Goal: Information Seeking & Learning: Learn about a topic

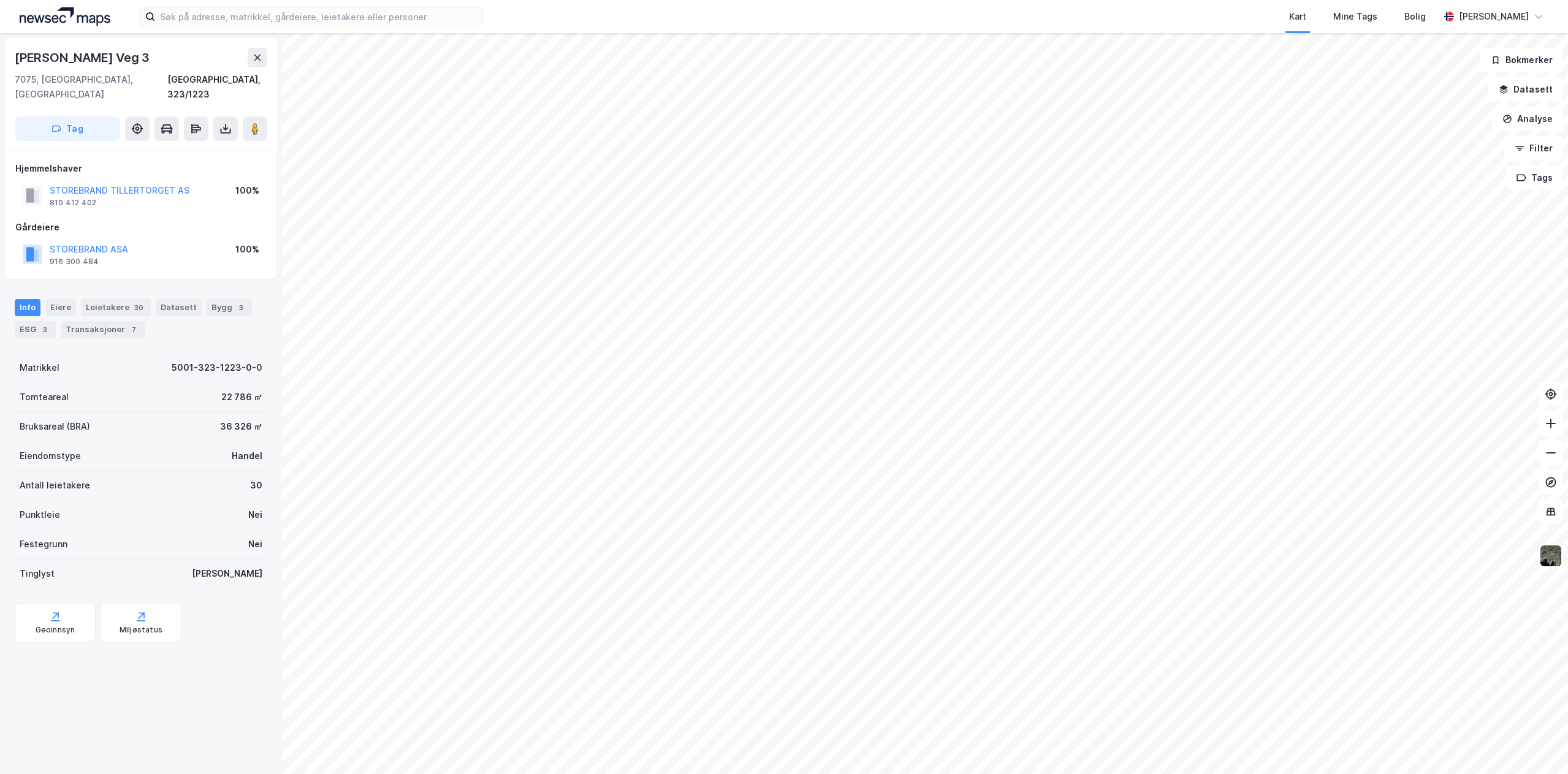
click at [928, 773] on html "Kart Mine Tags [PERSON_NAME] [PERSON_NAME] © Mapbox © OpenStreetMap Improve thi…" at bounding box center [784, 387] width 1568 height 774
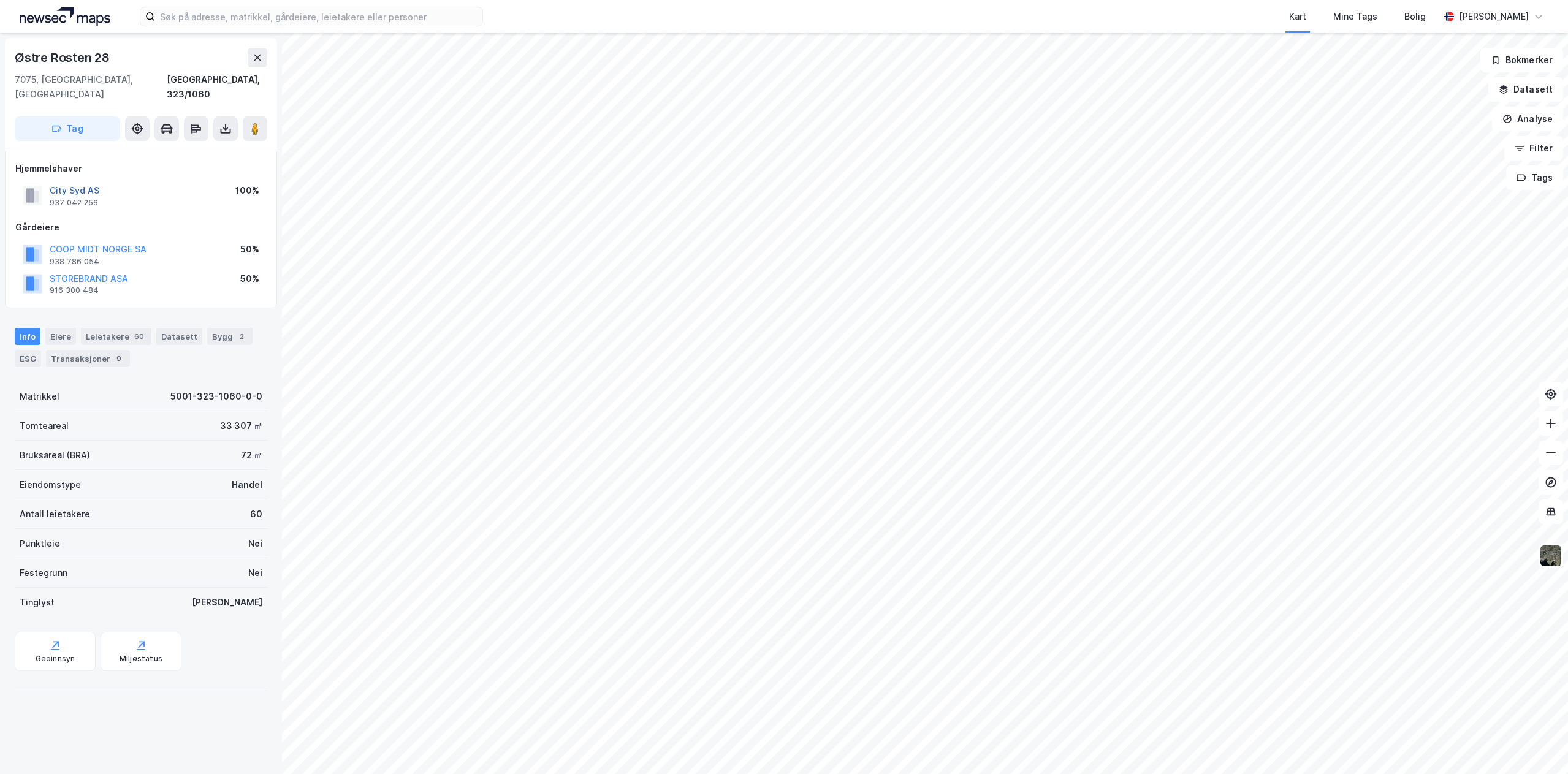
click at [0, 0] on button "City Syd AS" at bounding box center [0, 0] width 0 height 0
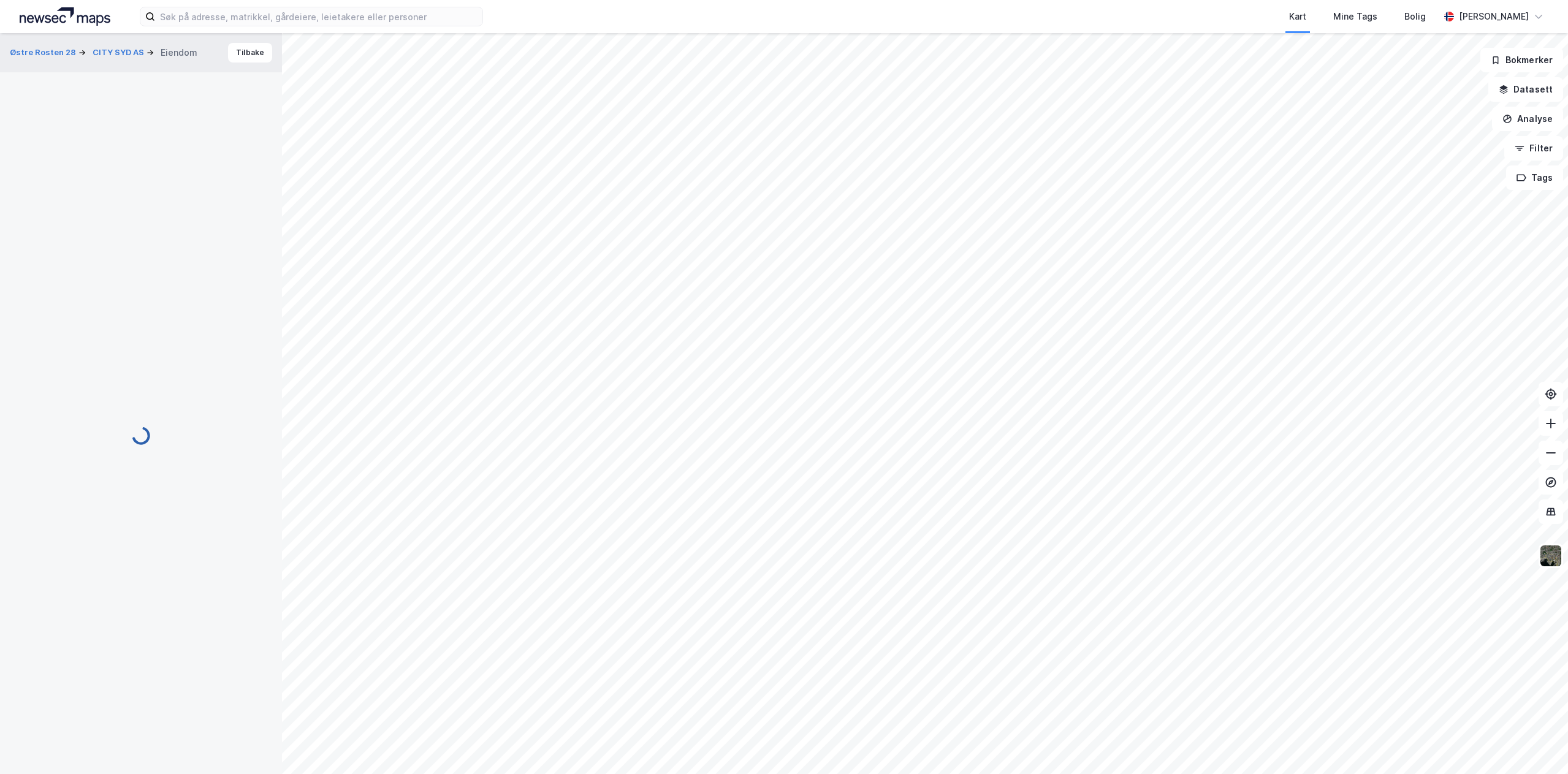
scroll to position [12, 0]
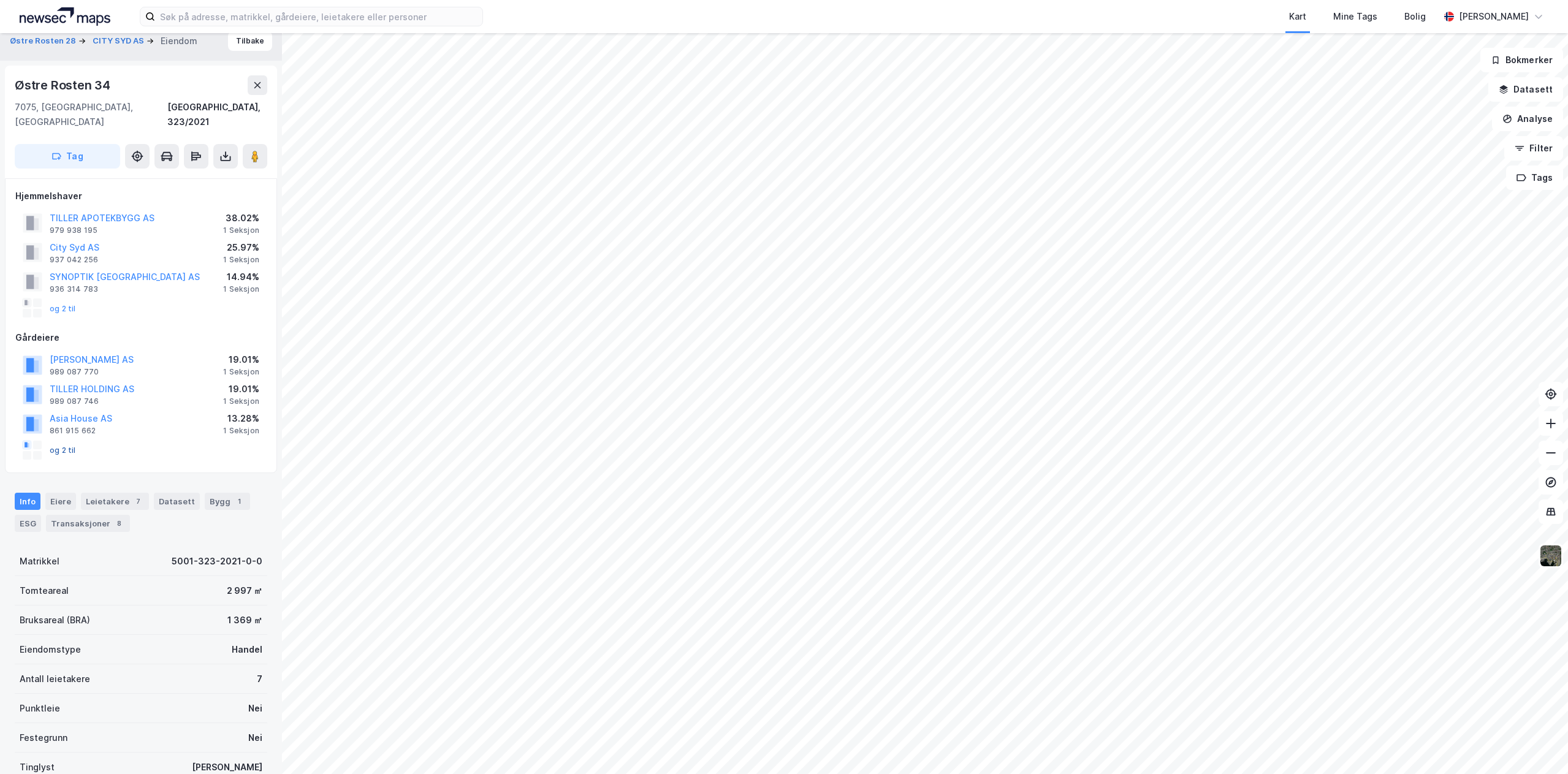
click at [0, 0] on button "og 2 til" at bounding box center [0, 0] width 0 height 0
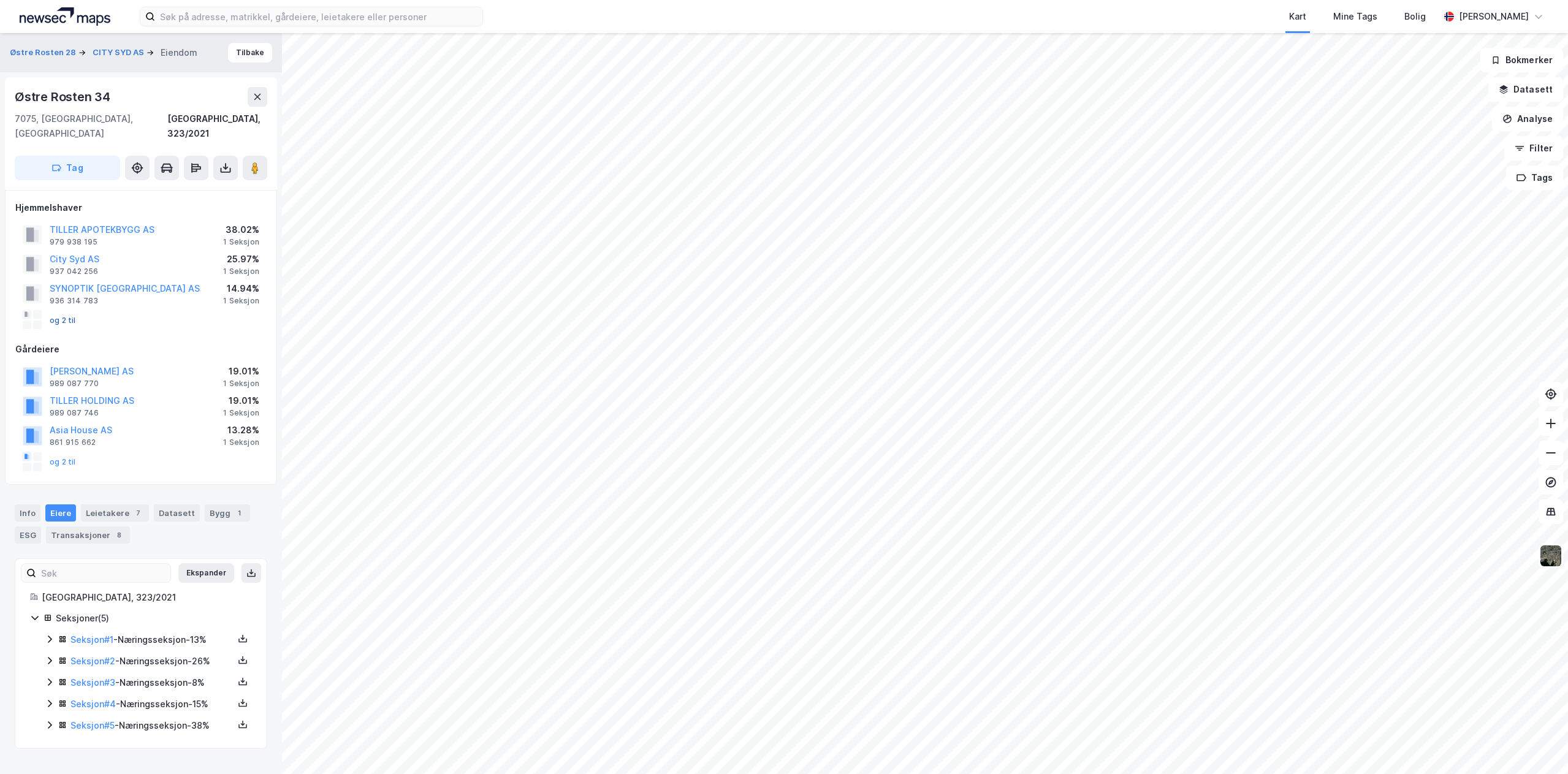
click at [0, 0] on button "og 2 til" at bounding box center [0, 0] width 0 height 0
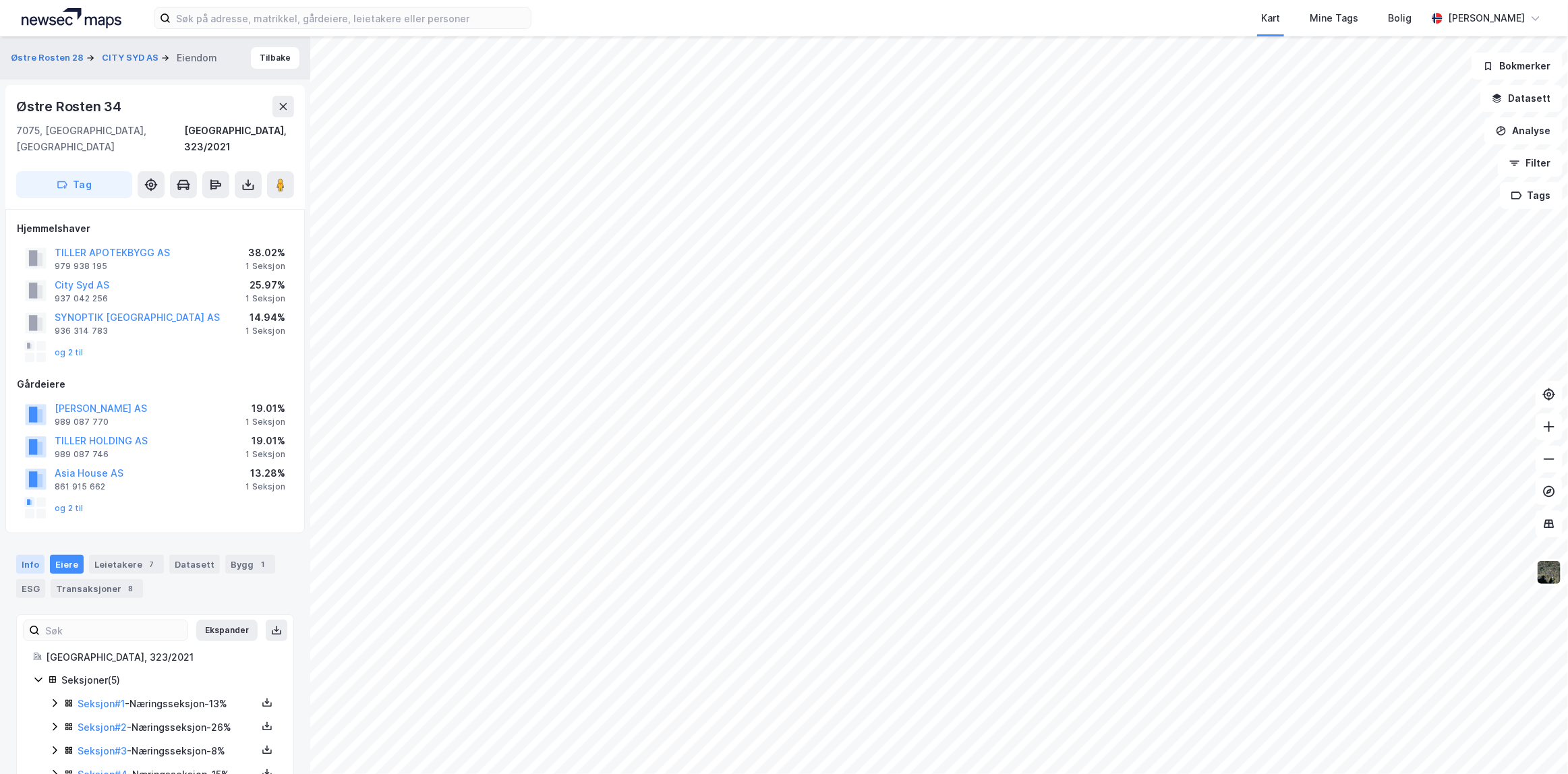
click at [27, 555] on div "Info" at bounding box center [30, 564] width 28 height 19
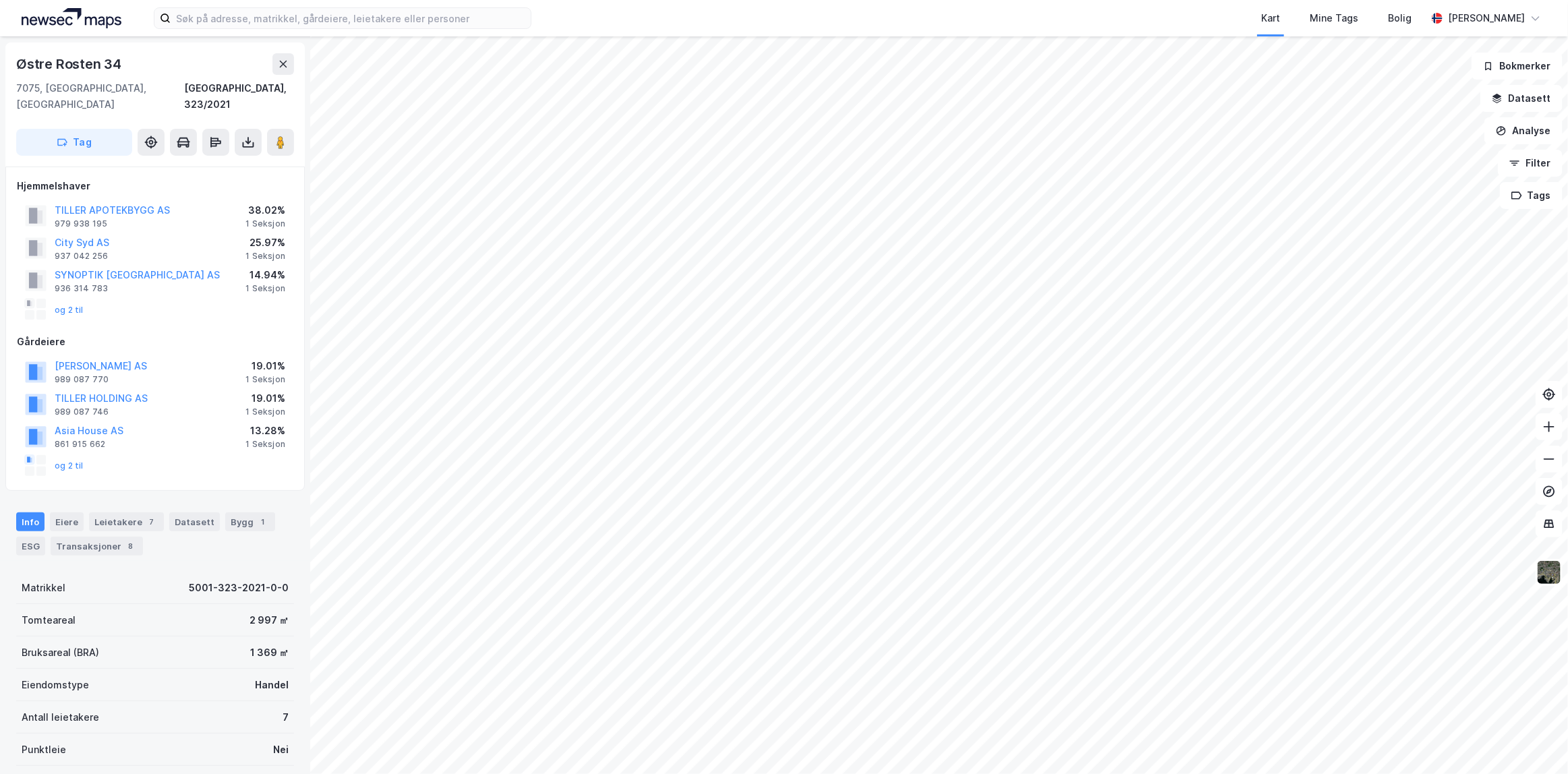
scroll to position [61, 0]
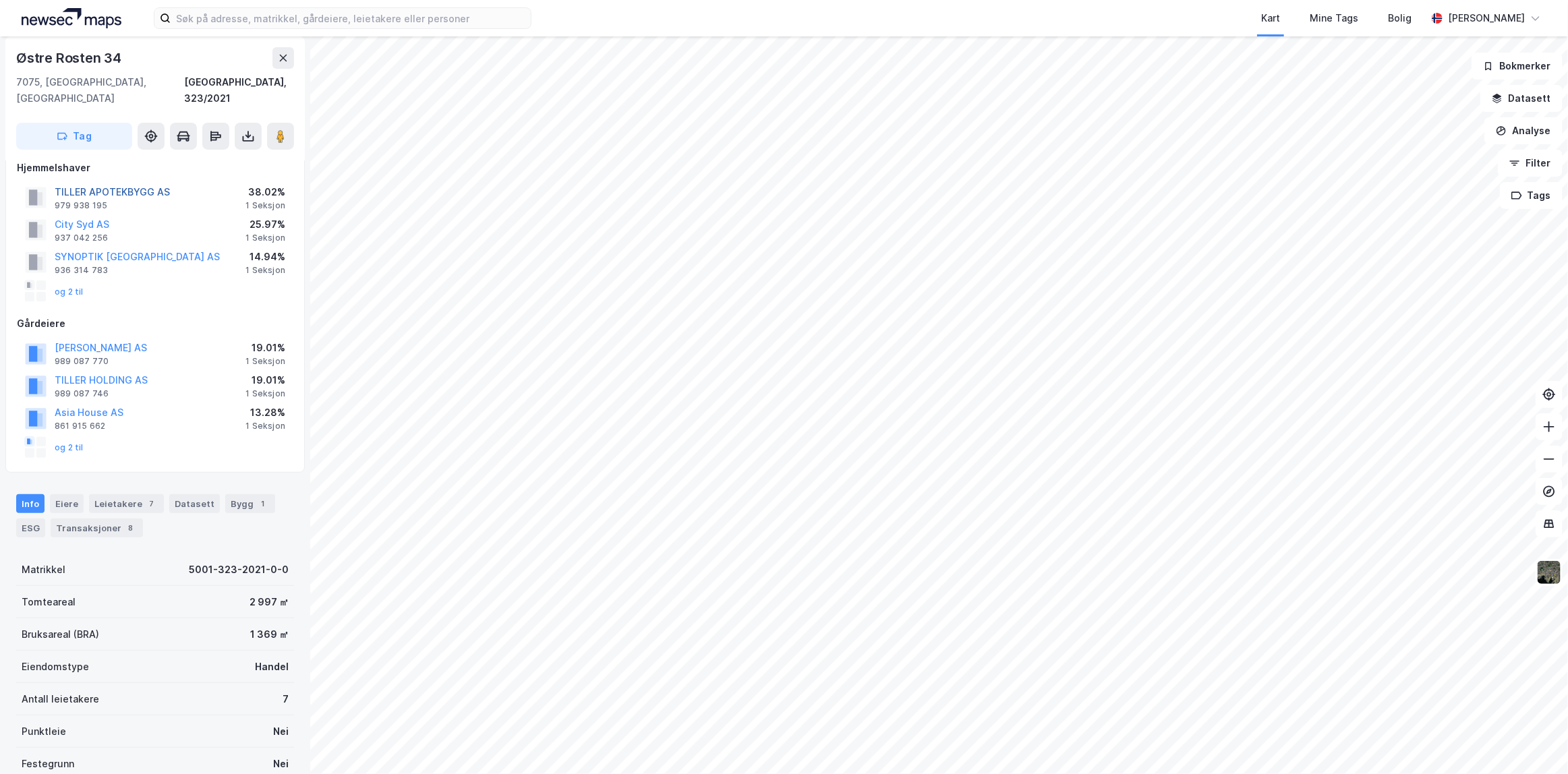
click at [0, 0] on button "TILLER APOTEKBYGG AS" at bounding box center [0, 0] width 0 height 0
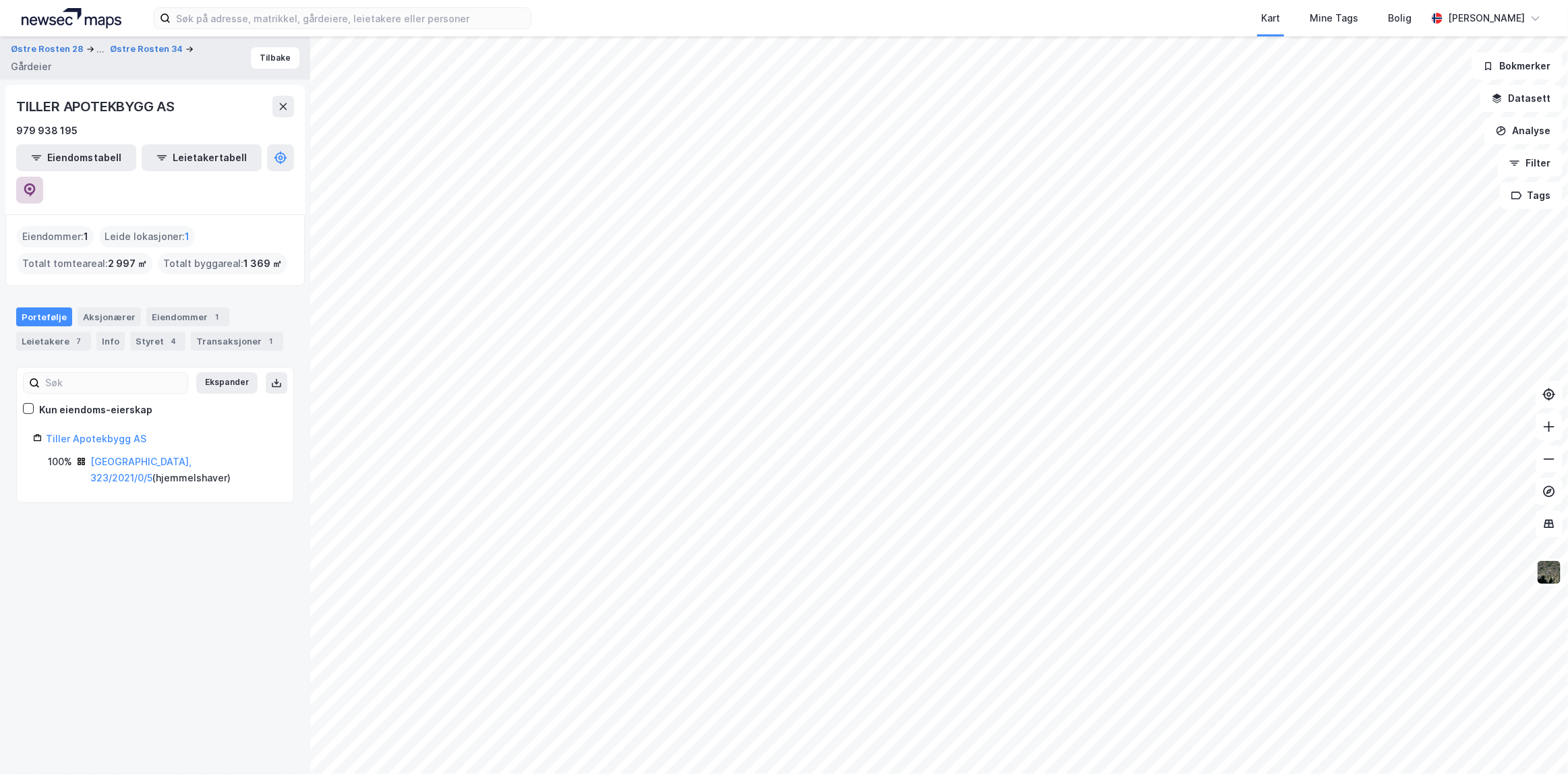
click at [36, 183] on icon at bounding box center [29, 189] width 13 height 13
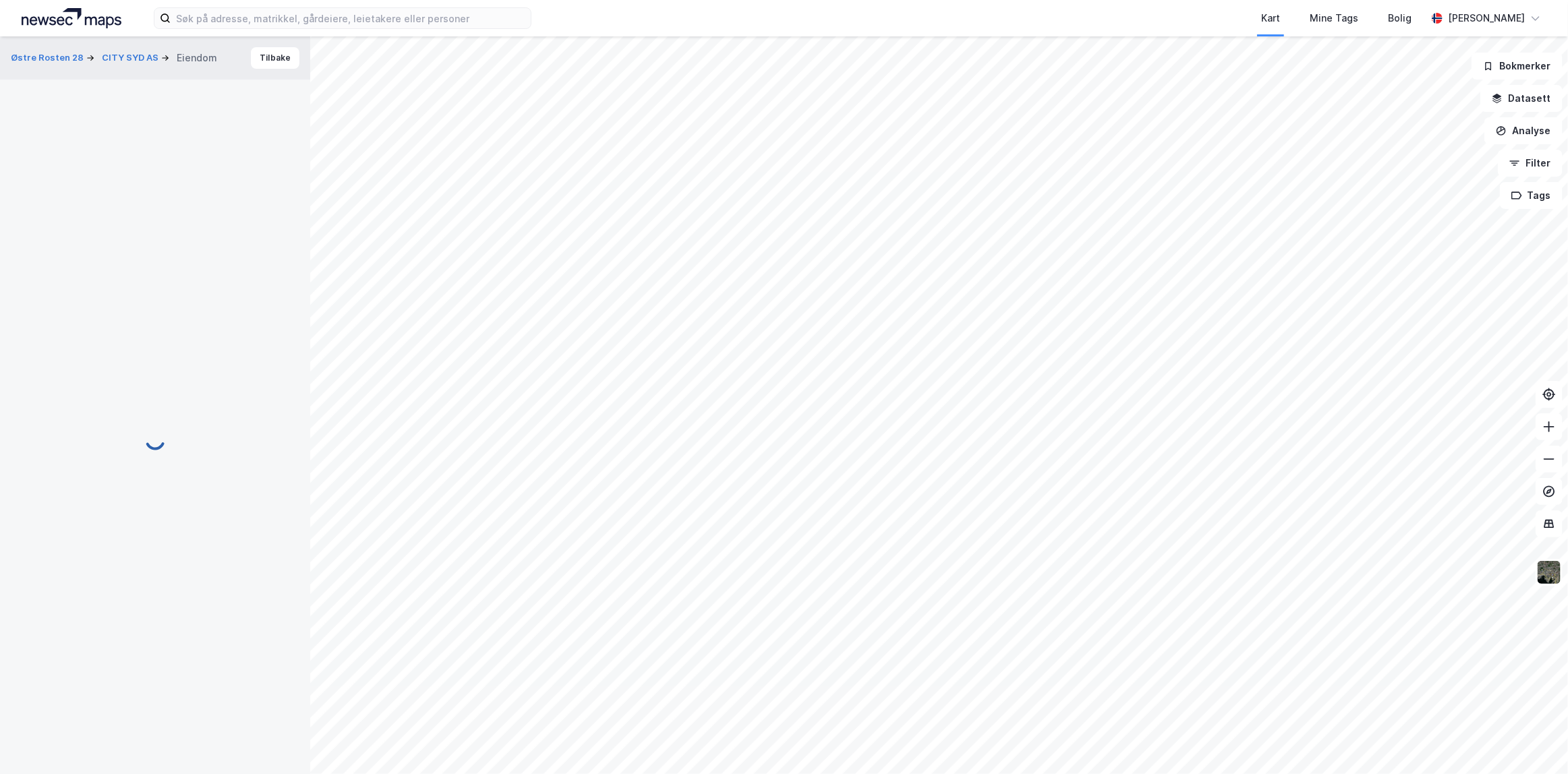
scroll to position [61, 0]
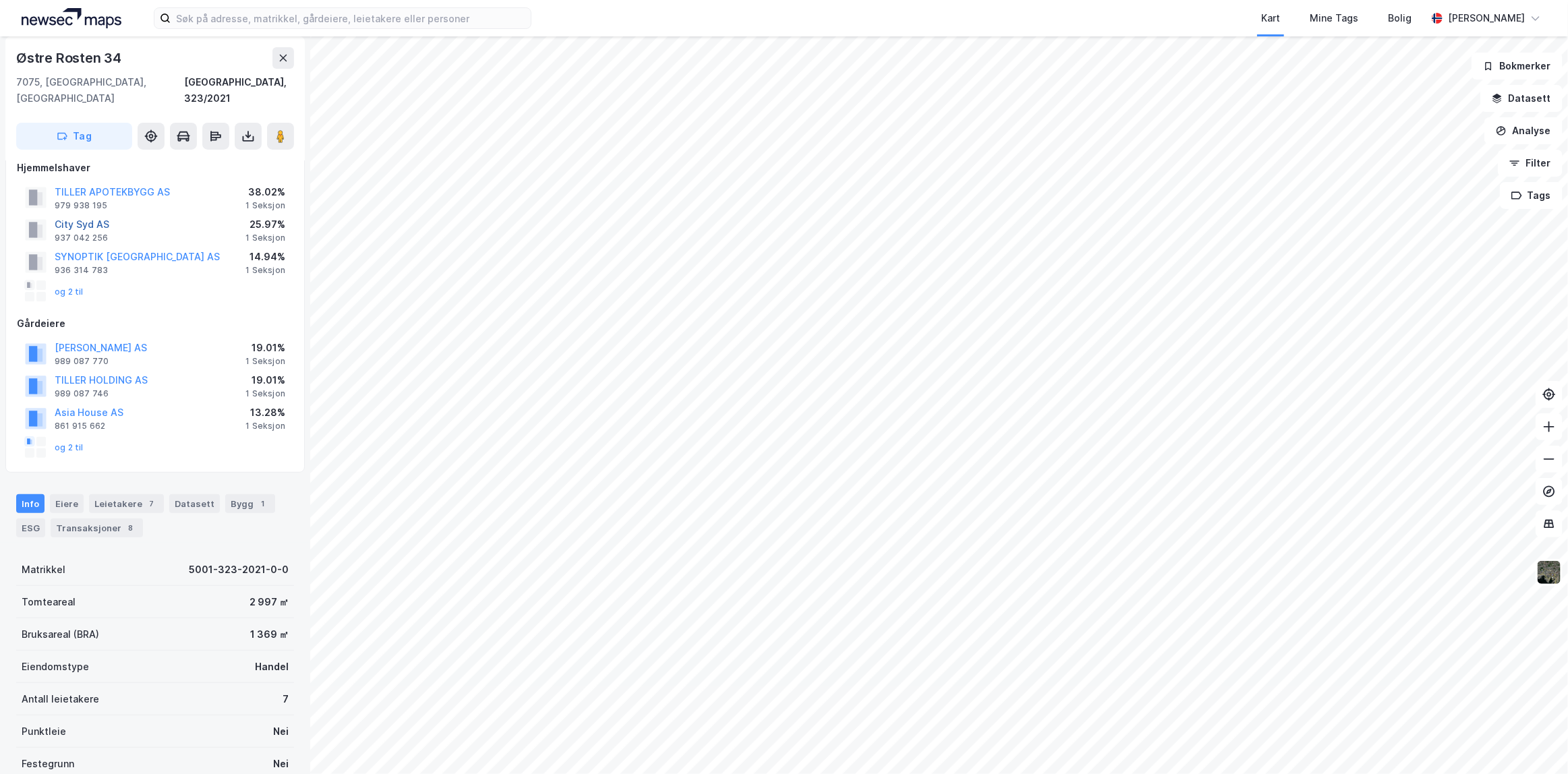
click at [0, 0] on button "City Syd AS" at bounding box center [0, 0] width 0 height 0
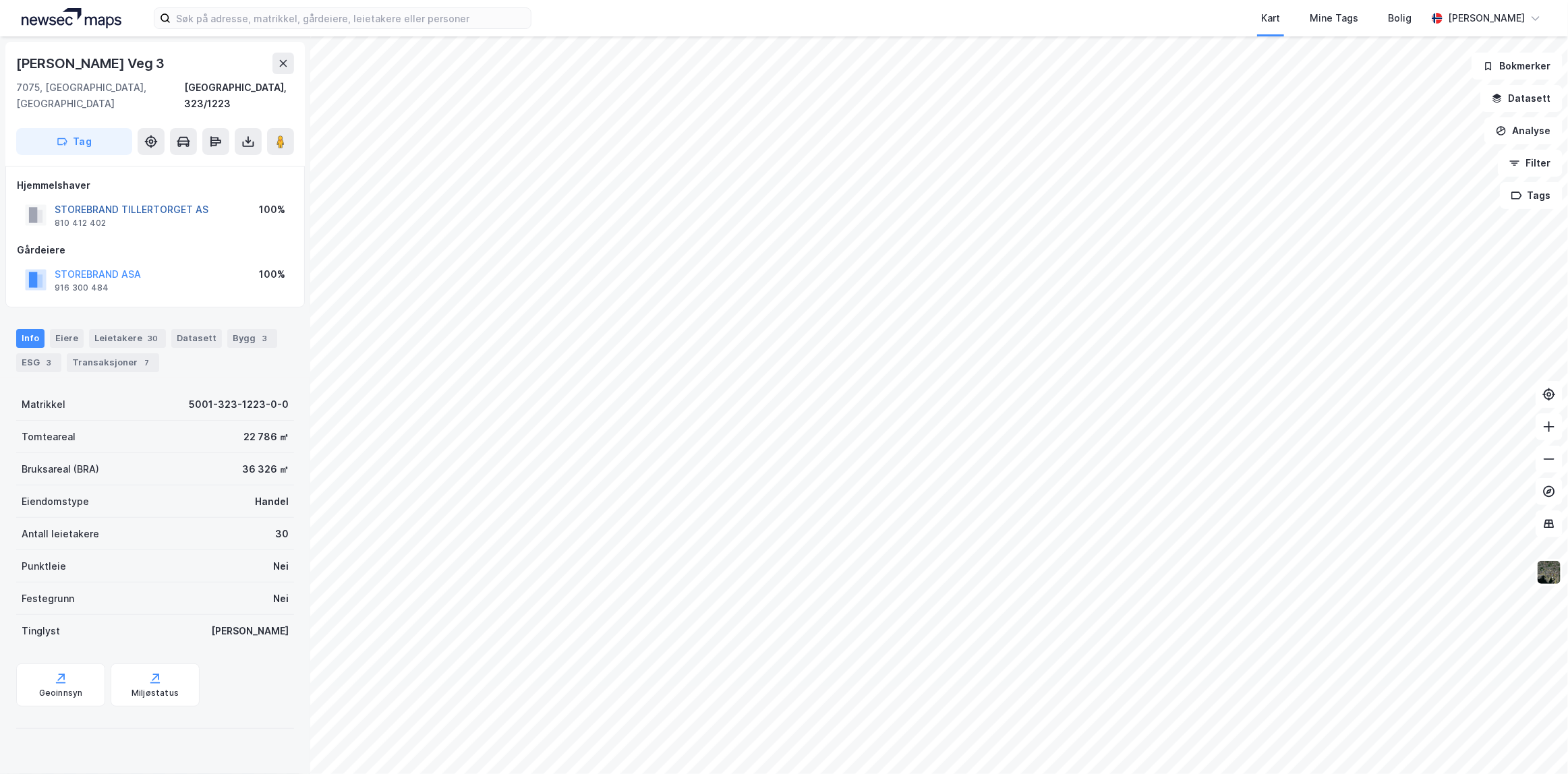
click at [0, 0] on button "STOREBRAND TILLERTORGET AS" at bounding box center [0, 0] width 0 height 0
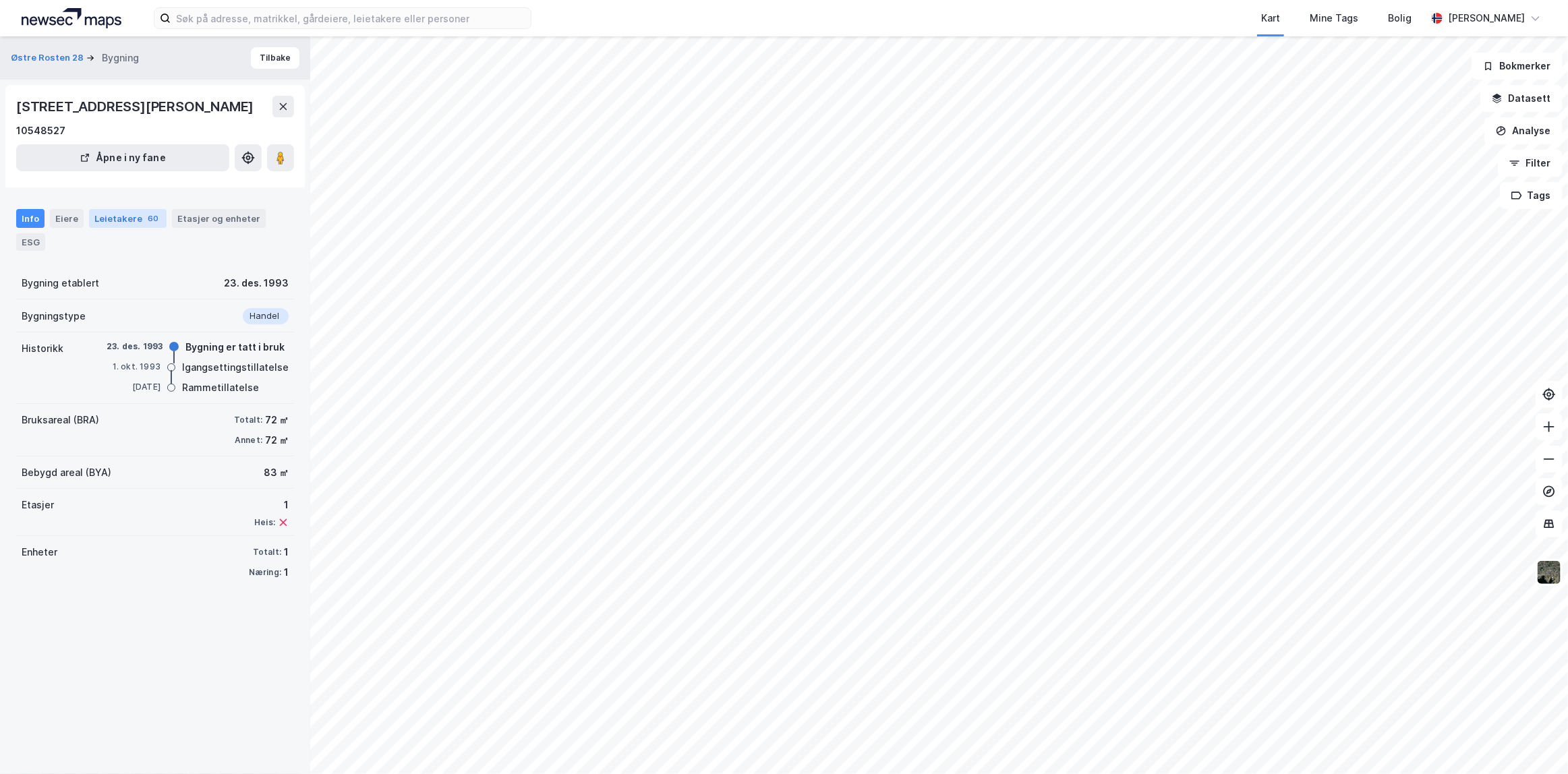
click at [95, 211] on div "Leietakere 60" at bounding box center [128, 218] width 78 height 19
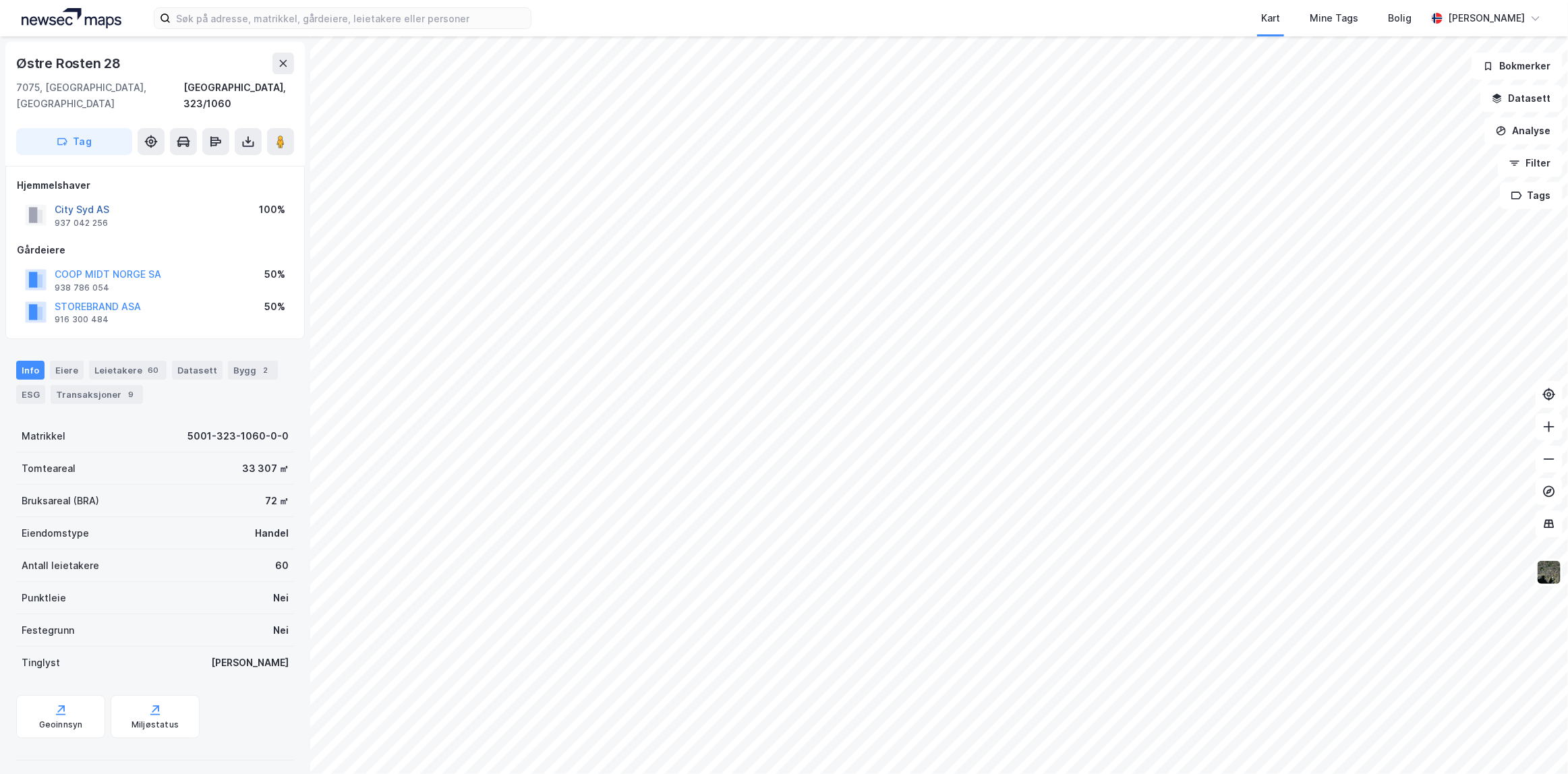
click at [0, 0] on button "City Syd AS" at bounding box center [0, 0] width 0 height 0
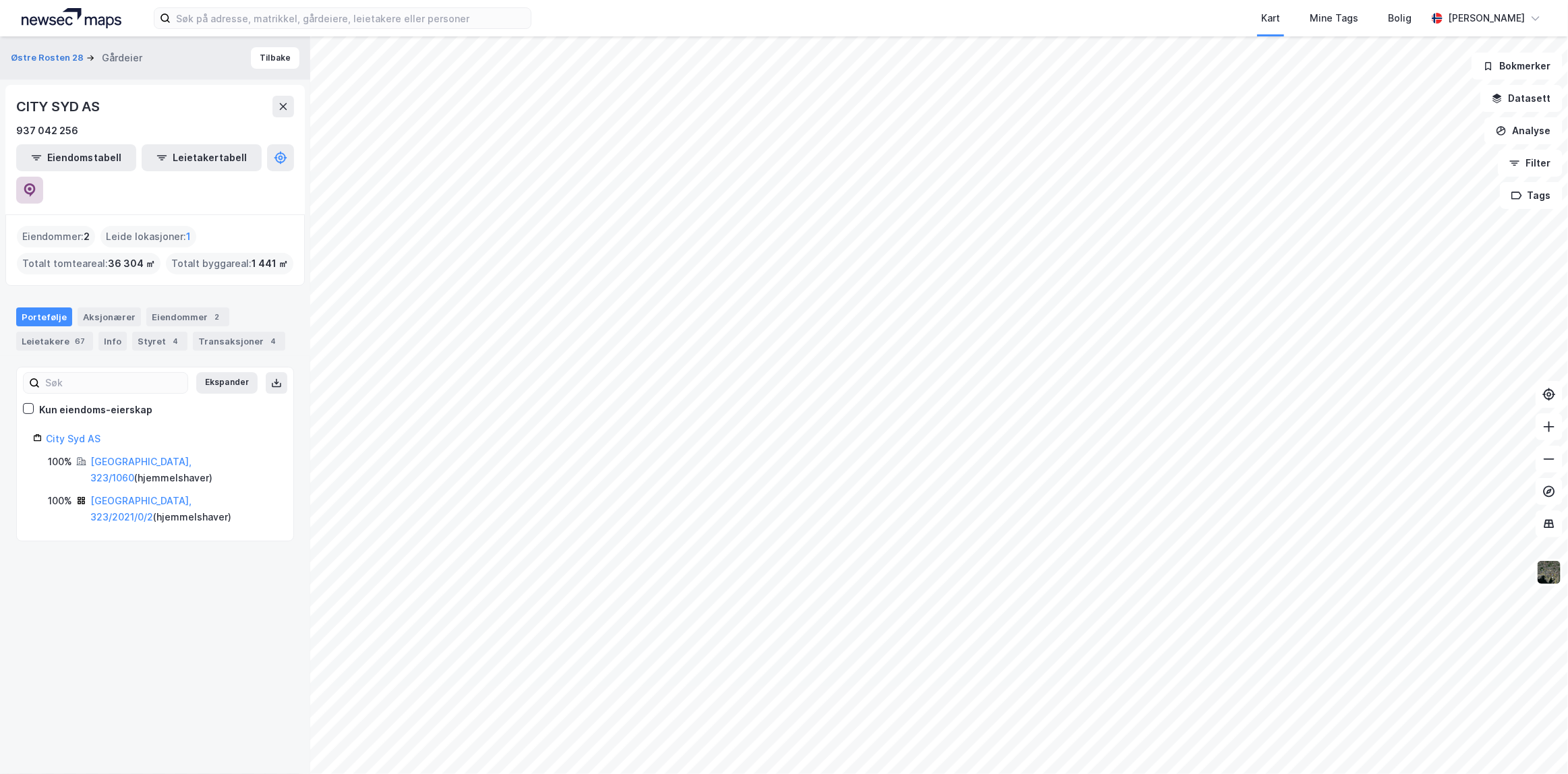
click at [36, 183] on icon at bounding box center [29, 189] width 13 height 13
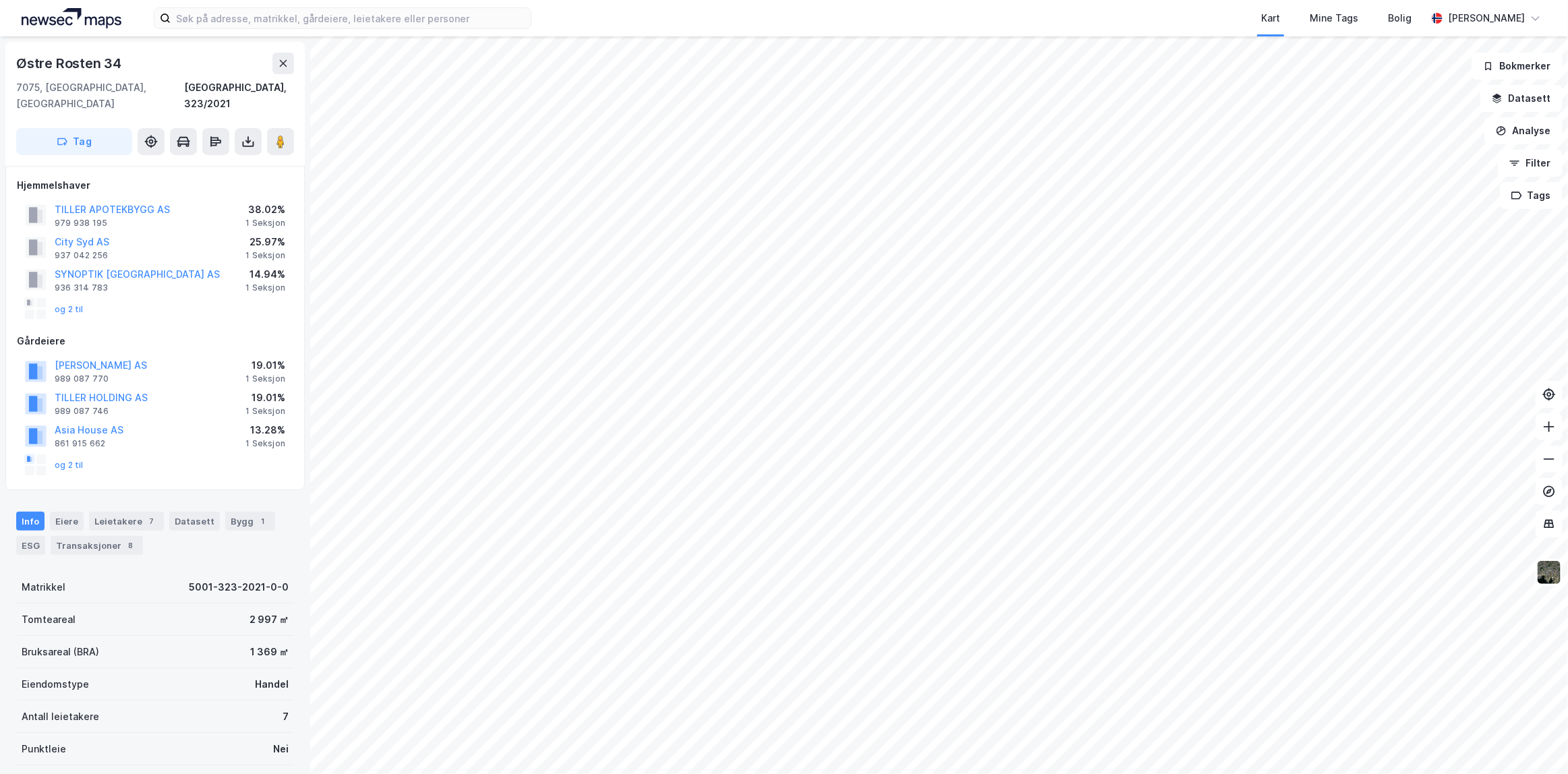
scroll to position [61, 0]
